Goal: Check status: Check status

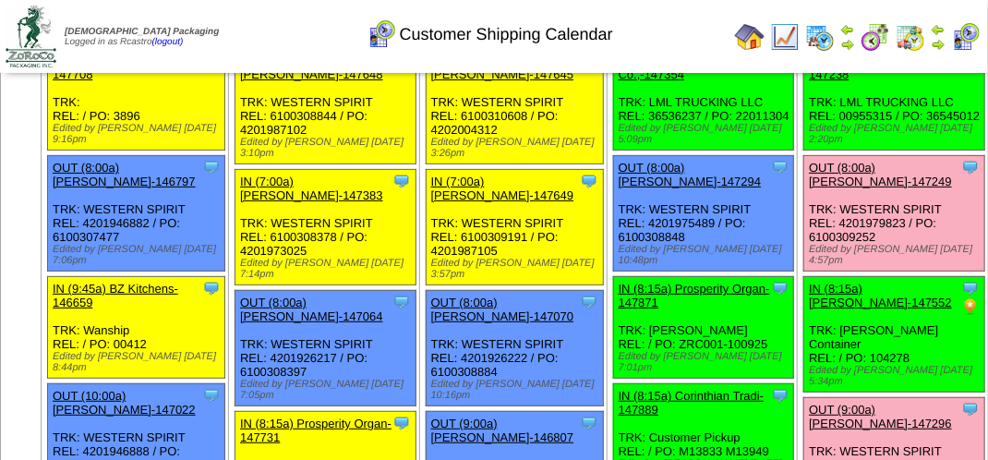
scroll to position [92, 0]
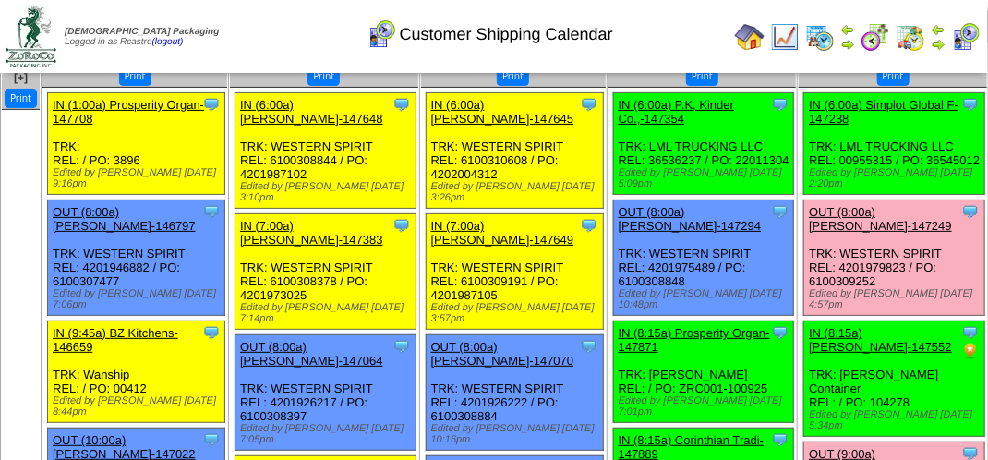
click at [809, 229] on link "OUT (8:00a) [PERSON_NAME]-147249" at bounding box center [880, 219] width 143 height 28
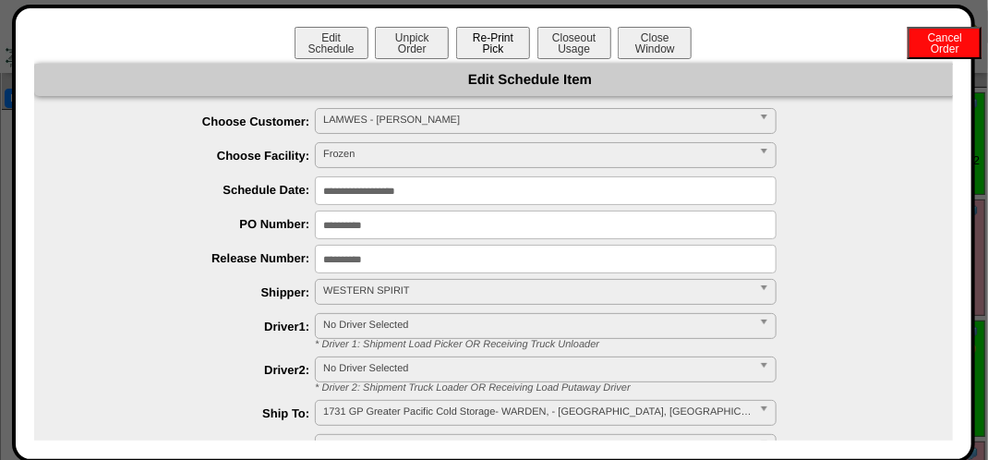
click at [480, 39] on button "Re-Print Pick" at bounding box center [493, 43] width 74 height 32
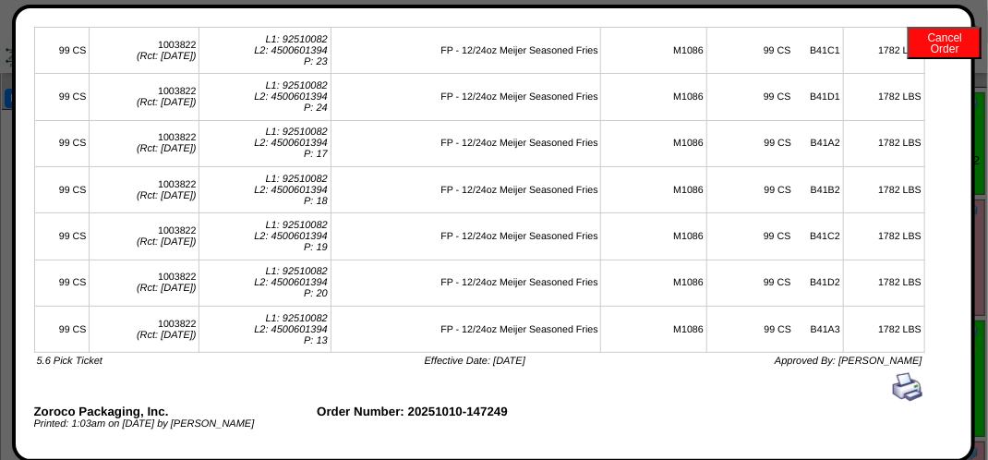
scroll to position [1016, 0]
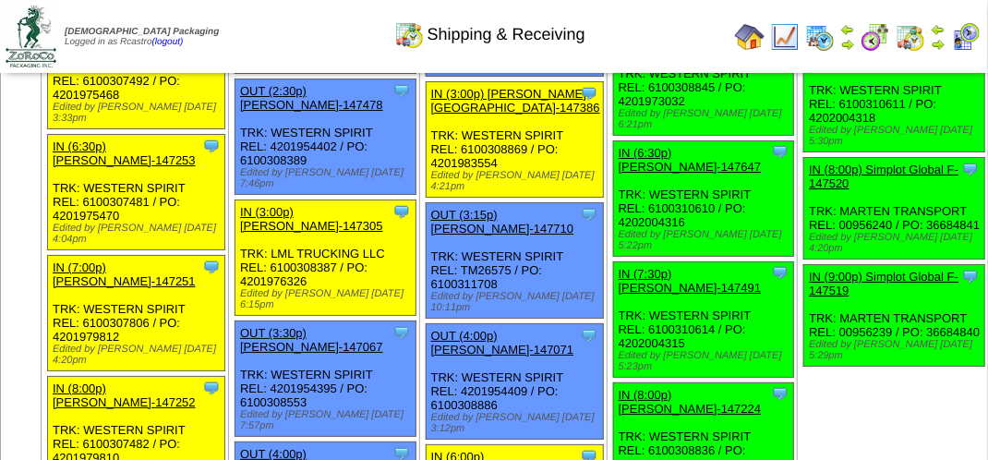
scroll to position [2216, 0]
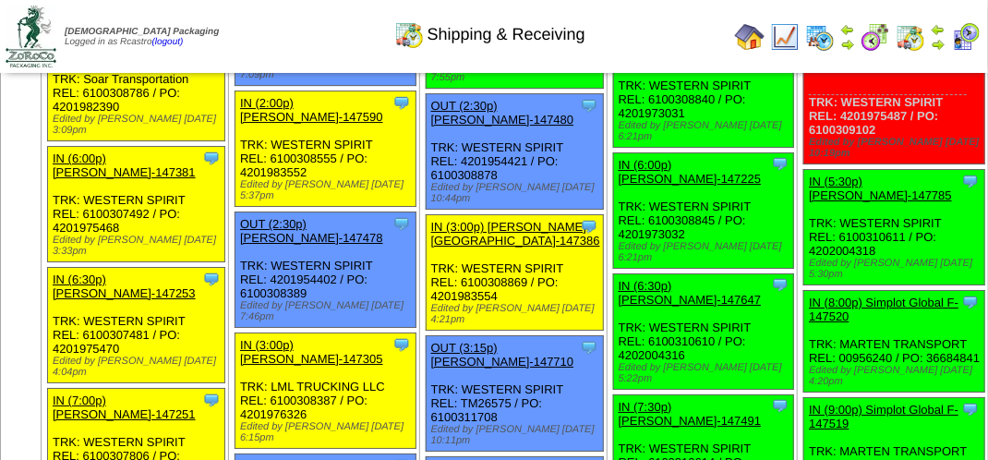
click at [809, 15] on link "OUT (4:00p) [PERSON_NAME]-147295" at bounding box center [881, 1] width 145 height 28
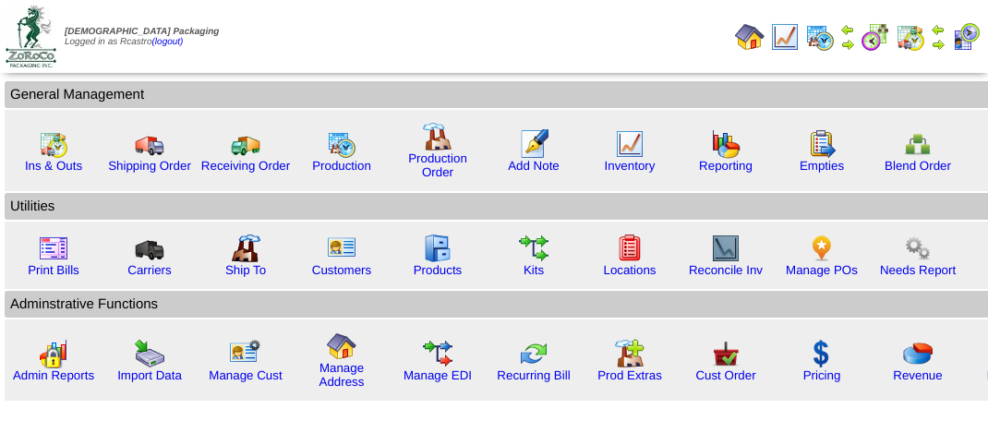
scroll to position [209, 0]
